Goal: Information Seeking & Learning: Understand process/instructions

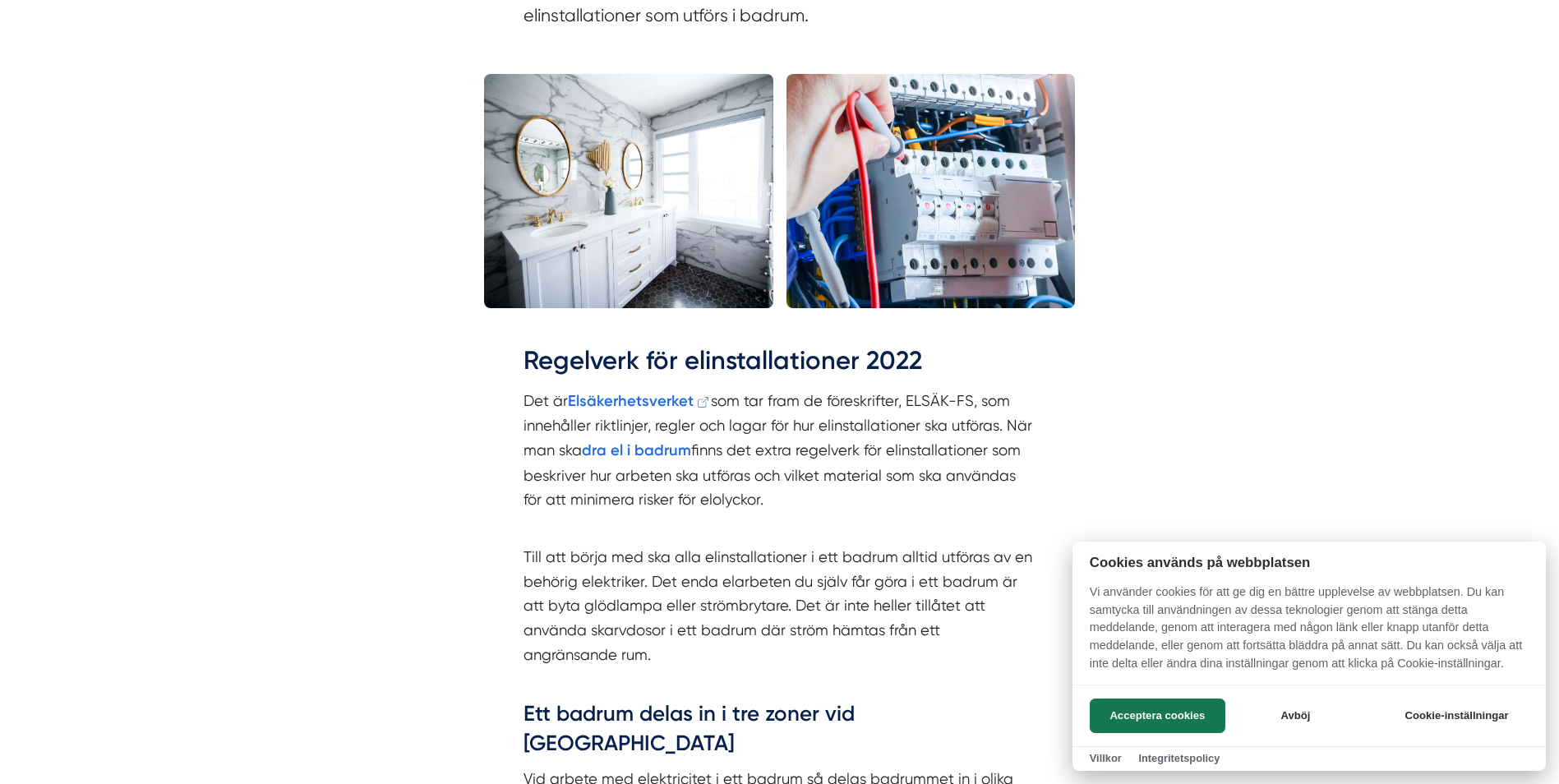
scroll to position [1632, 0]
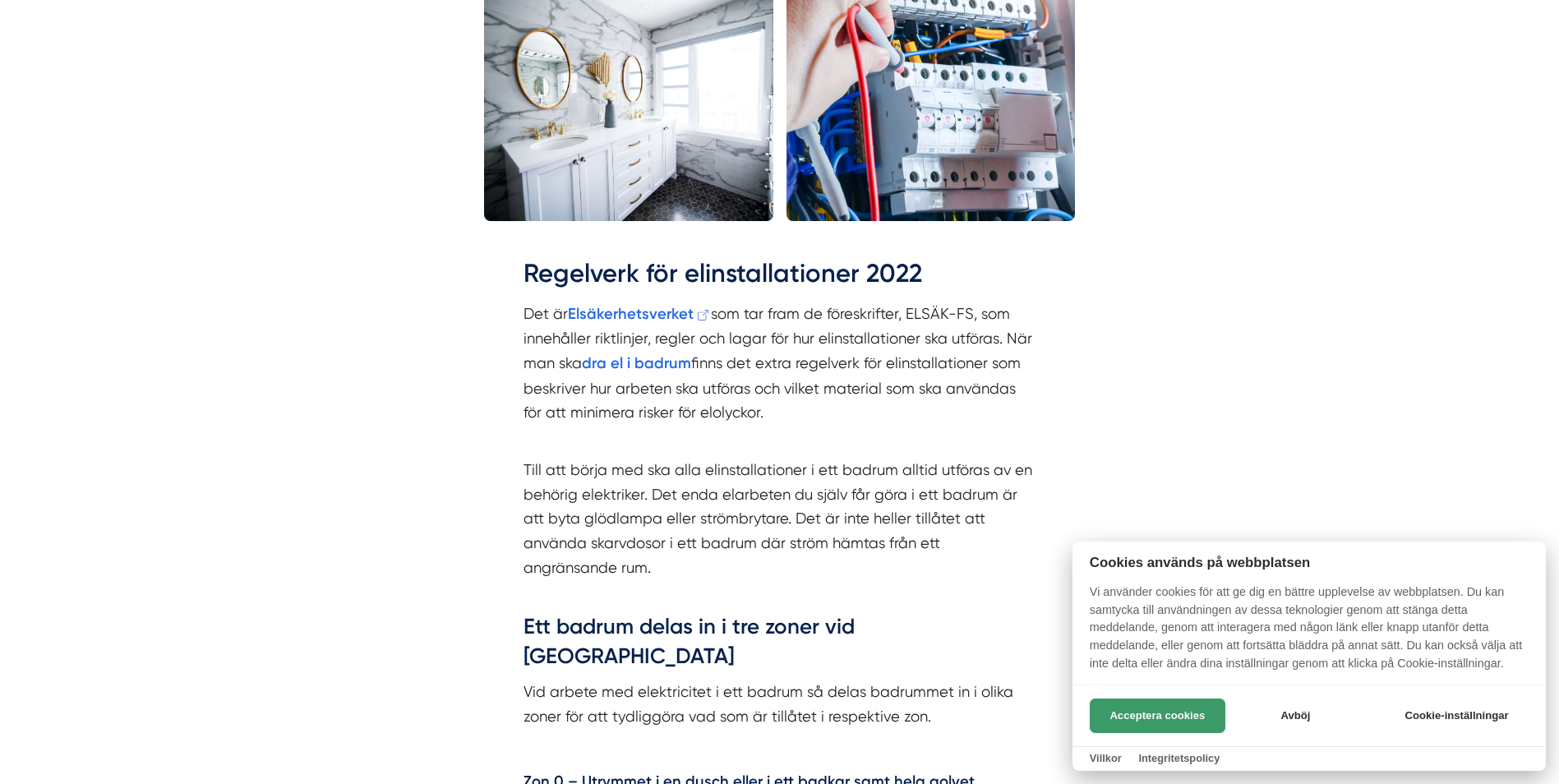
click at [1110, 711] on button "Acceptera cookies" at bounding box center [1157, 715] width 135 height 34
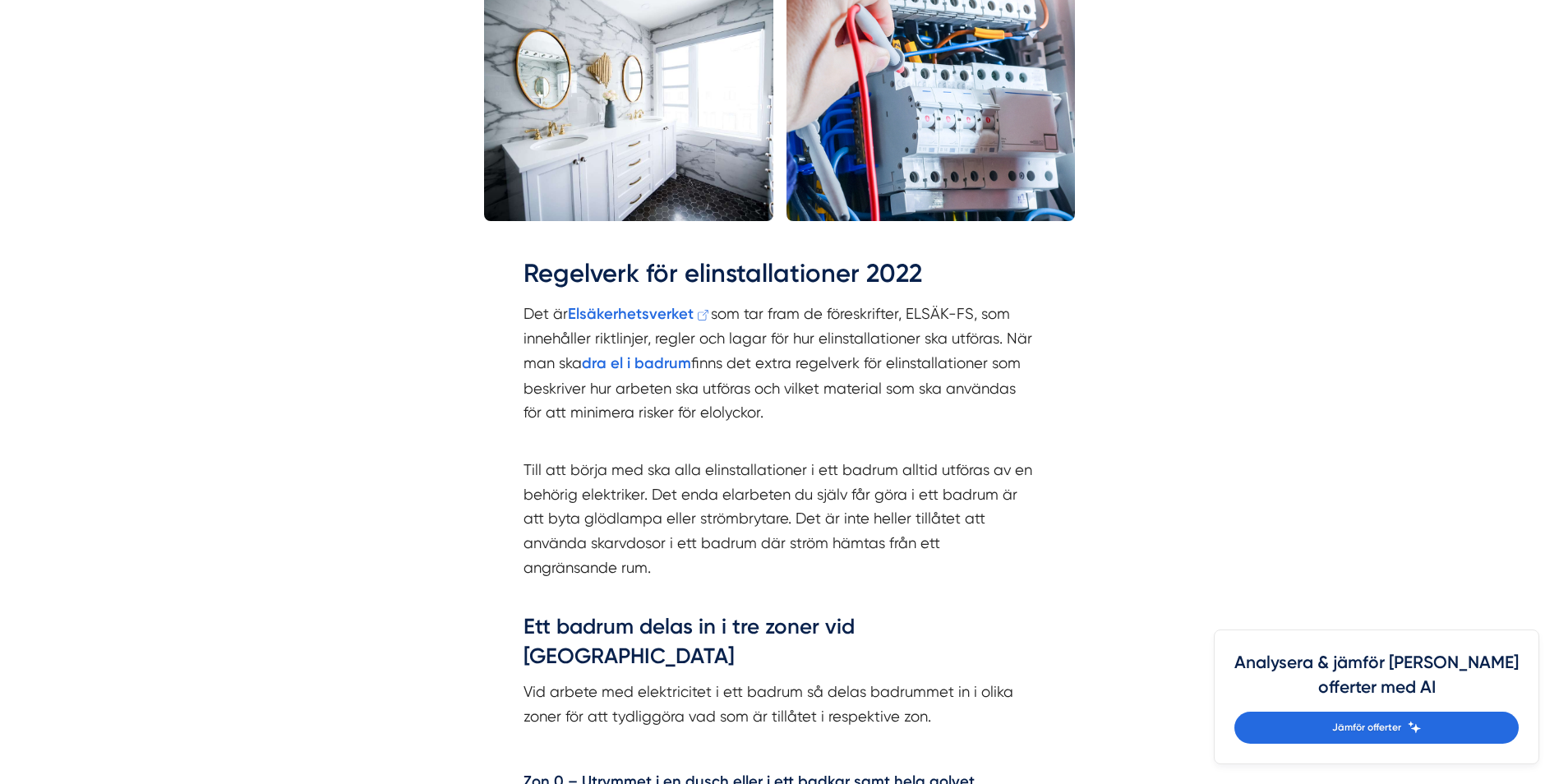
scroll to position [2044, 0]
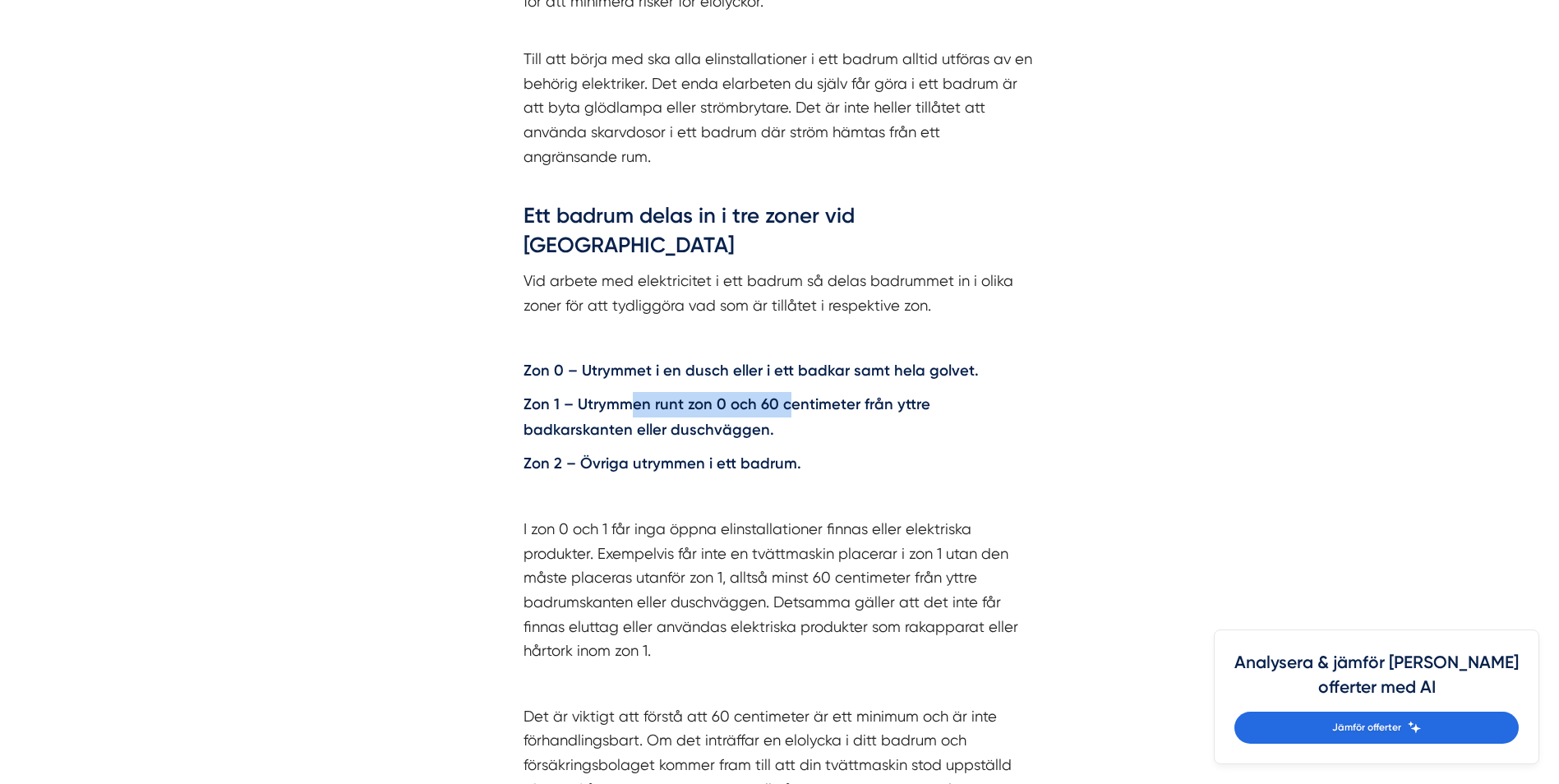
drag, startPoint x: 626, startPoint y: 345, endPoint x: 787, endPoint y: 358, distance: 161.5
click at [787, 395] on strong "Zon 1 – Utrymmen runt zon 0 och 60 centimeter från yttre badkarskanten eller du…" at bounding box center [727, 416] width 407 height 44
drag, startPoint x: 651, startPoint y: 315, endPoint x: 765, endPoint y: 315, distance: 114.0
click at [765, 362] on strong "Zon 0 – Utrymmet i en dusch eller i ett badkar samt hela golvet." at bounding box center [751, 370] width 455 height 18
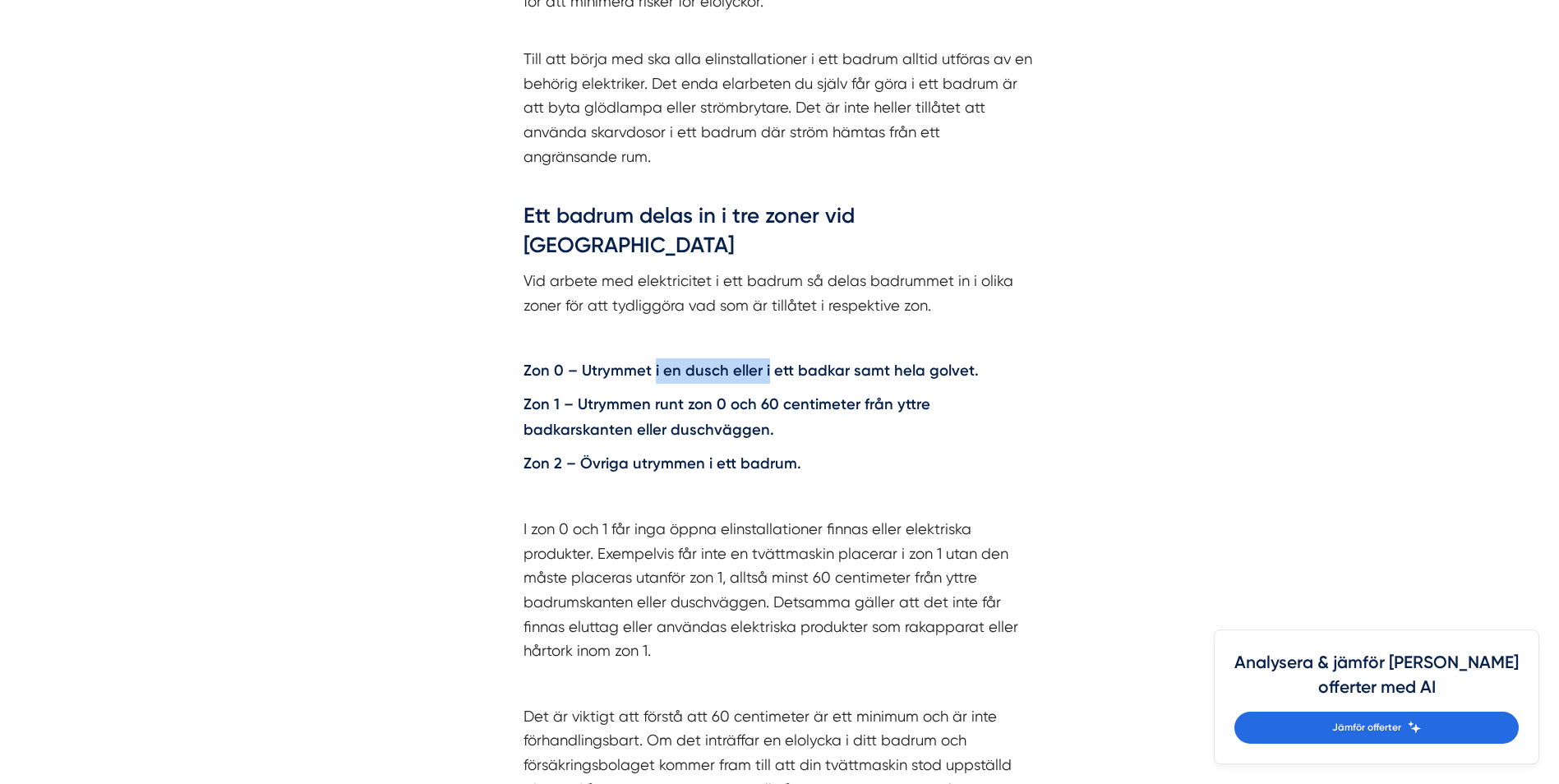
click at [765, 362] on strong "Zon 0 – Utrymmet i en dusch eller i ett badkar samt hela golvet." at bounding box center [751, 370] width 455 height 18
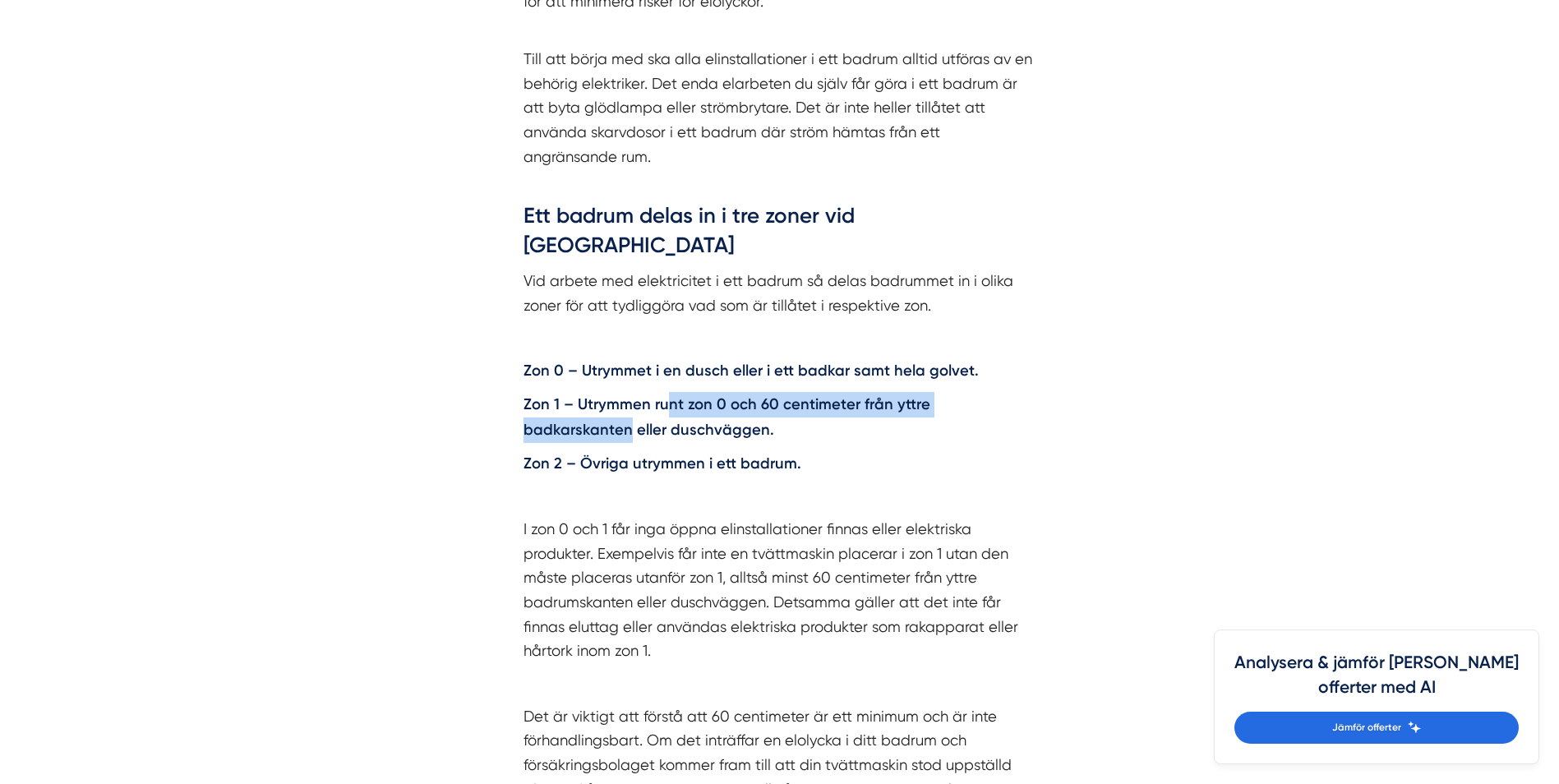
drag, startPoint x: 666, startPoint y: 352, endPoint x: 1046, endPoint y: 338, distance: 380.3
click at [1046, 338] on div "Regelverk för elinstallationer 2022 Det är Elsäkerhetsverket som tar fram de fö…" at bounding box center [780, 410] width 591 height 1179
drag, startPoint x: 587, startPoint y: 373, endPoint x: 627, endPoint y: 373, distance: 40.0
click at [627, 395] on strong "Zon 1 – Utrymmen runt zon 0 och 60 centimeter från yttre badkarskanten eller du…" at bounding box center [727, 416] width 407 height 44
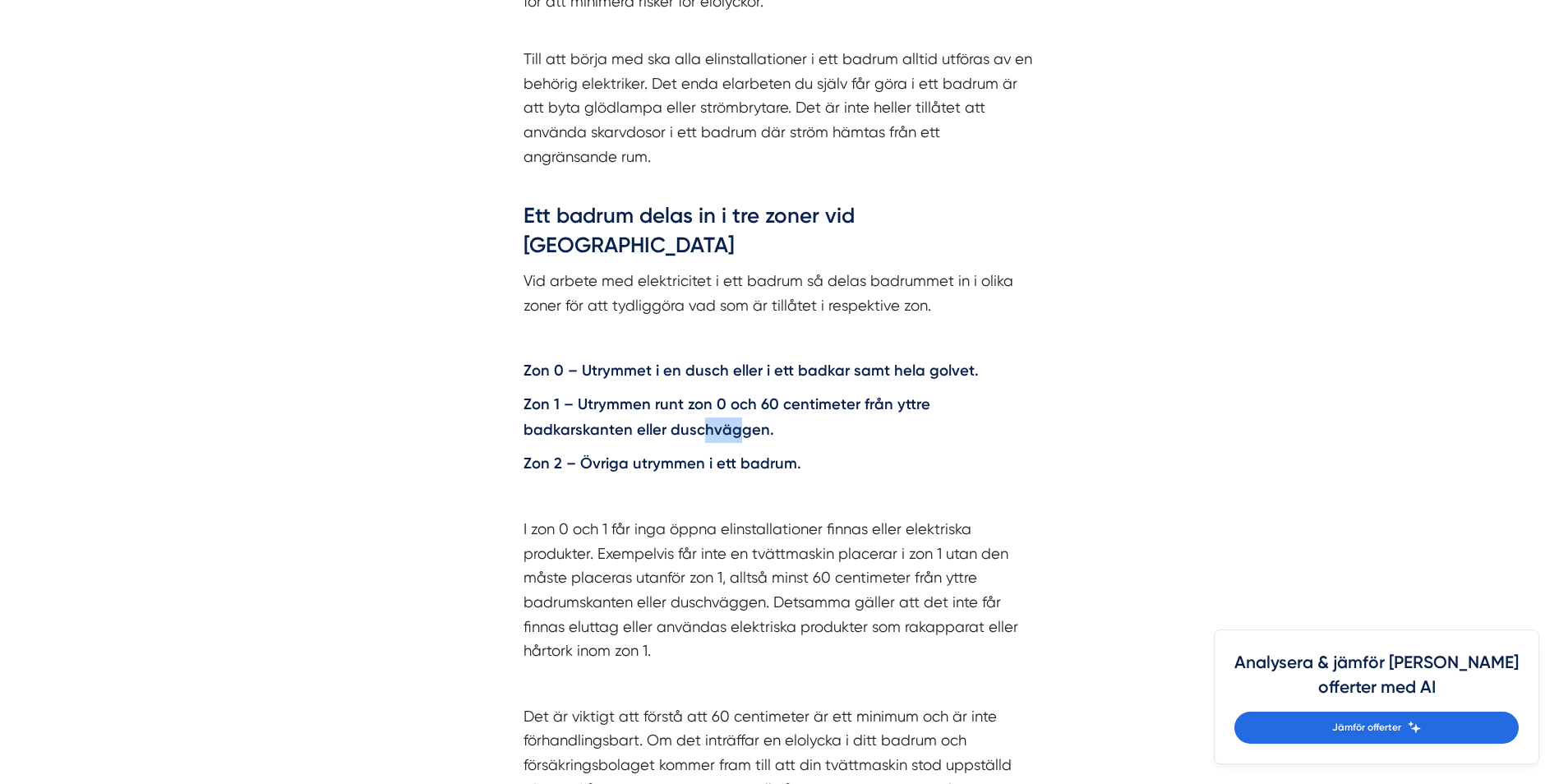
click at [627, 395] on strong "Zon 1 – Utrymmen runt zon 0 och 60 centimeter från yttre badkarskanten eller du…" at bounding box center [727, 416] width 407 height 44
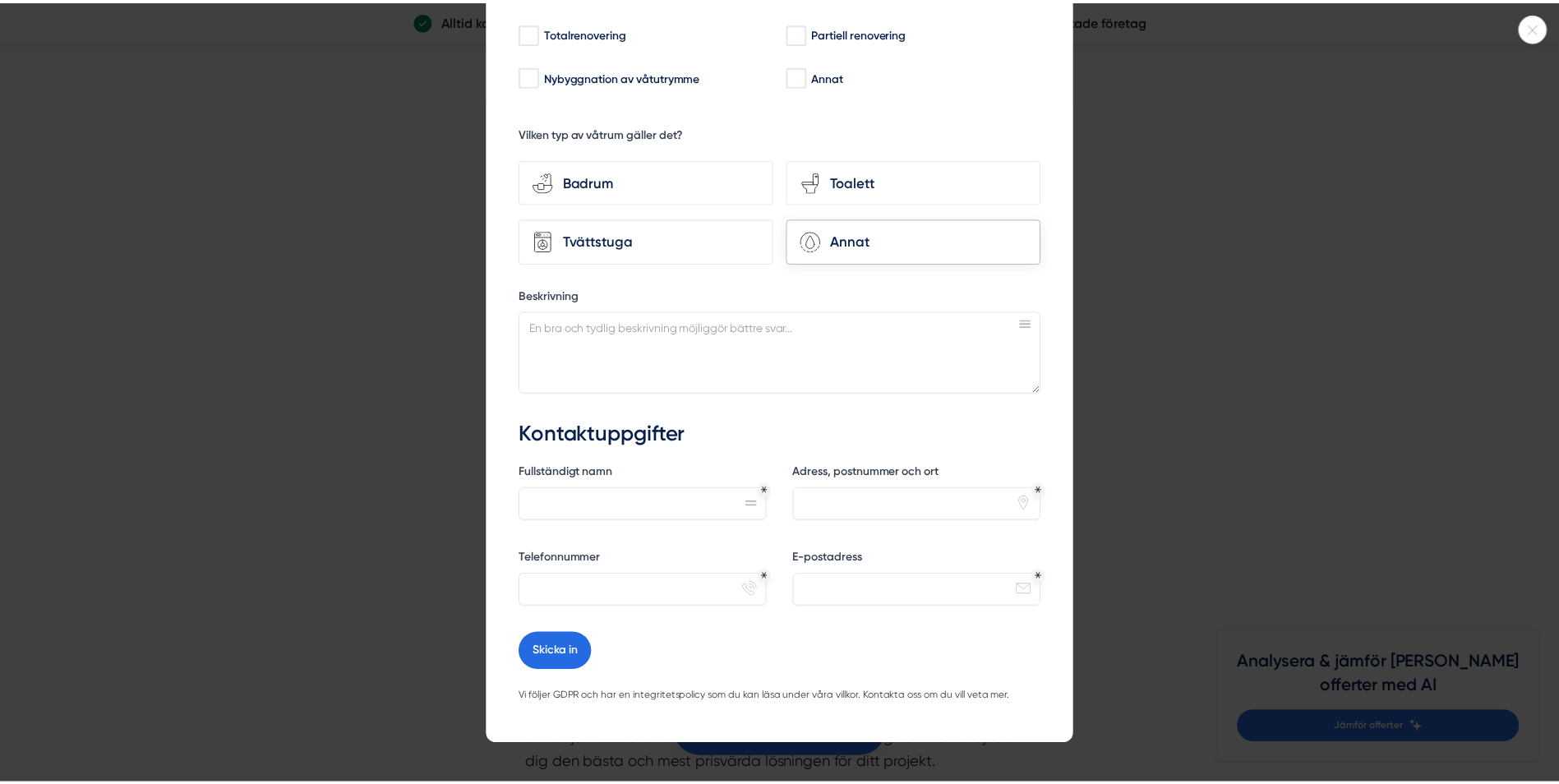
scroll to position [0, 0]
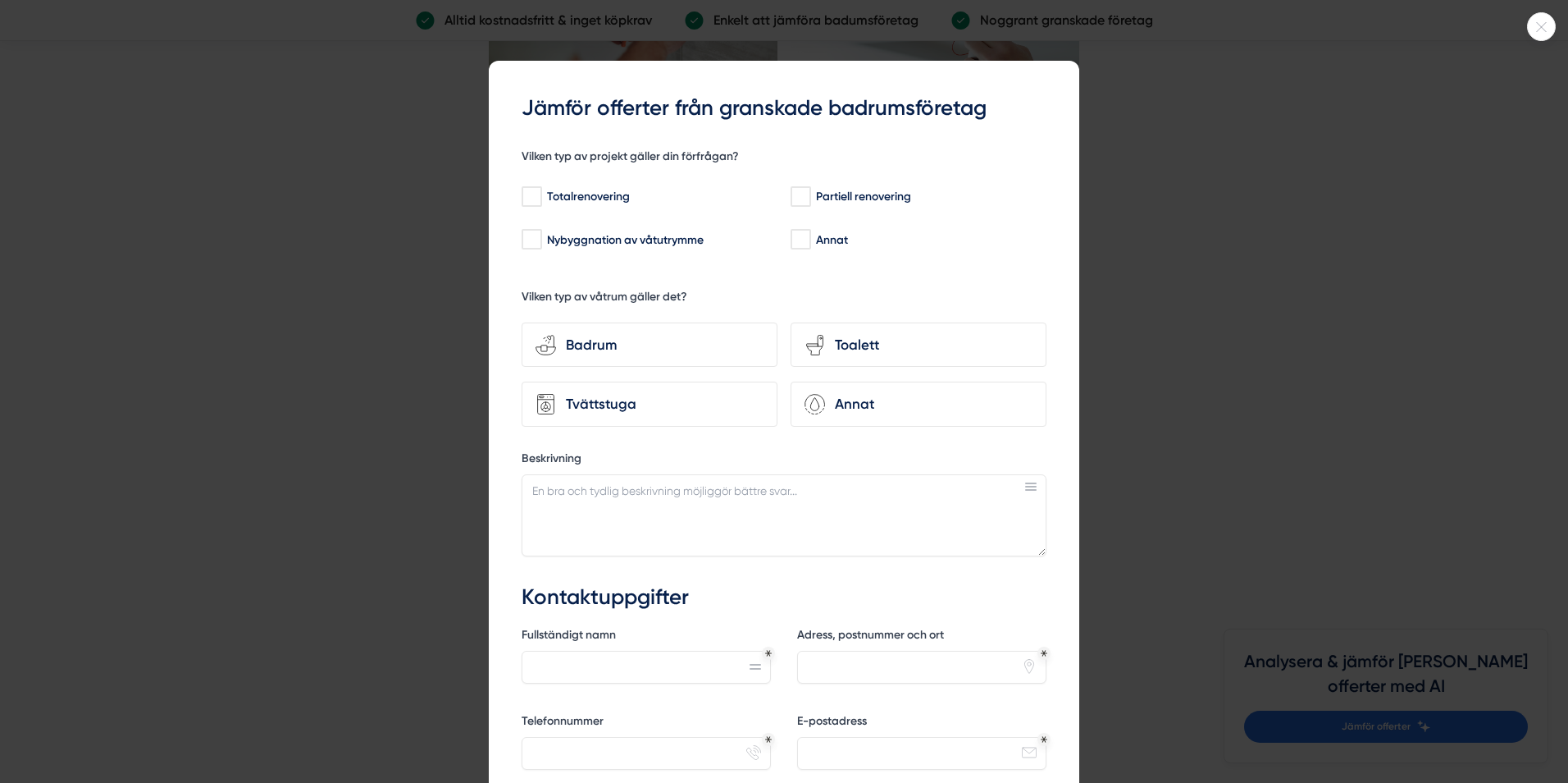
click at [1365, 195] on div at bounding box center [784, 391] width 1568 height 783
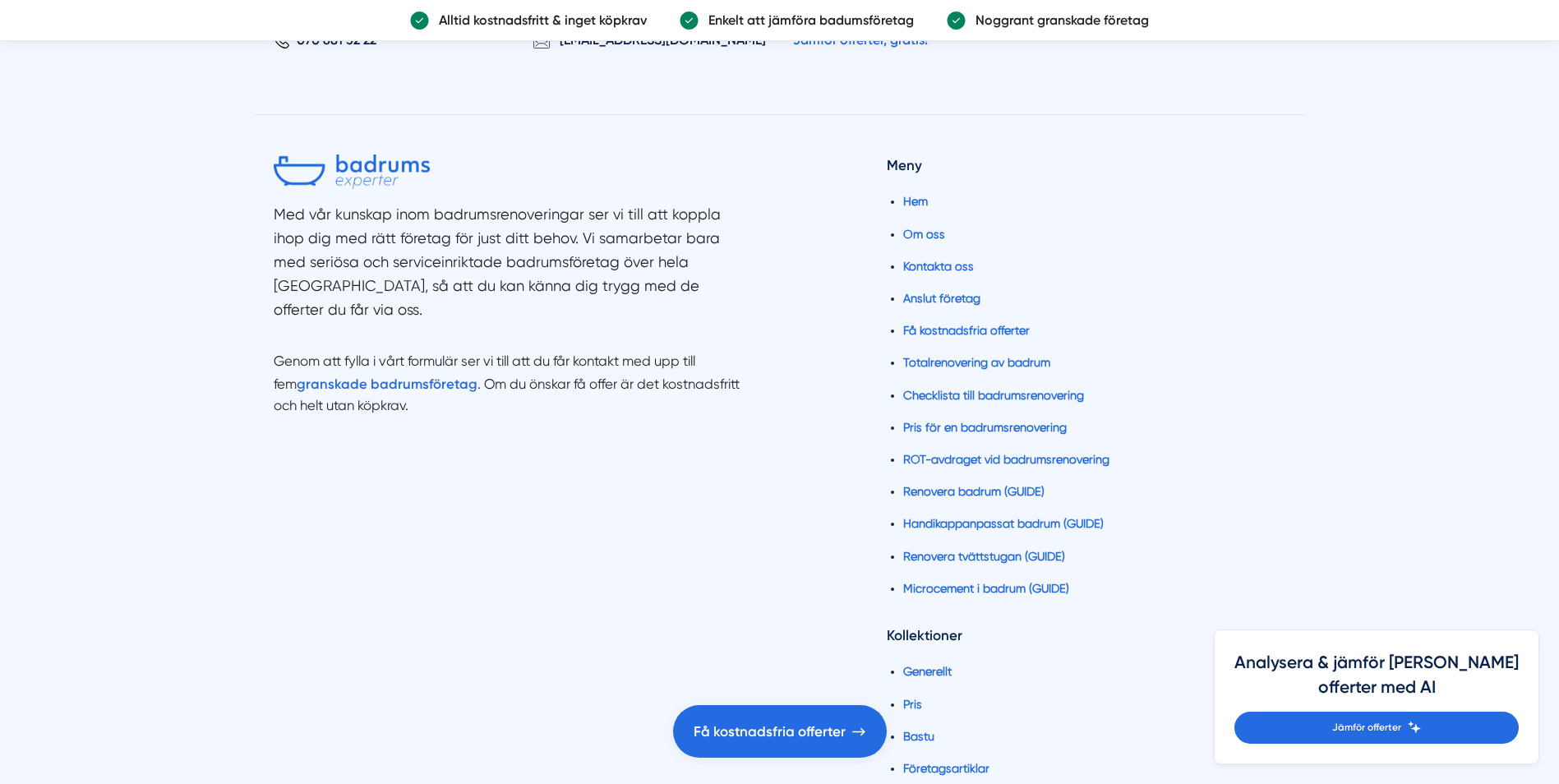
scroll to position [8807, 0]
